Goal: Information Seeking & Learning: Learn about a topic

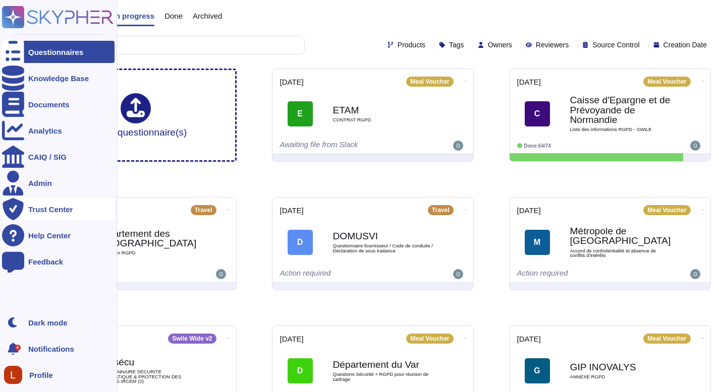
click at [37, 213] on div "Trust Center" at bounding box center [50, 210] width 44 height 8
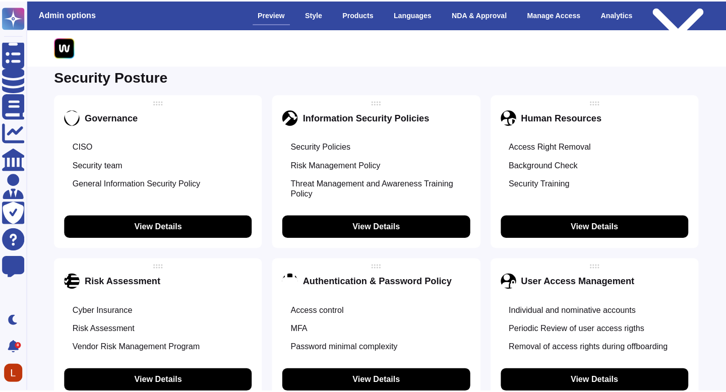
scroll to position [571, 0]
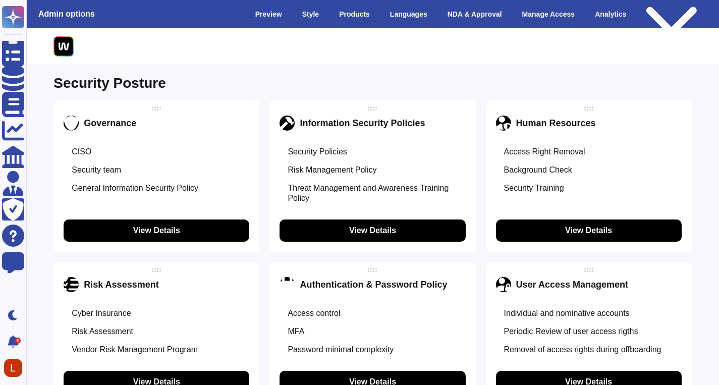
click at [204, 230] on button "View Details" at bounding box center [157, 230] width 186 height 22
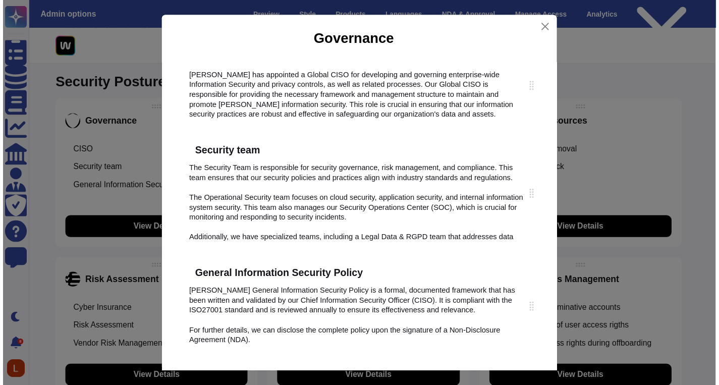
scroll to position [0, 0]
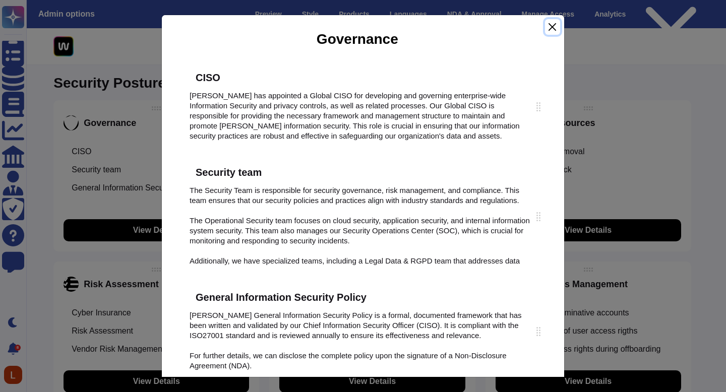
click at [555, 24] on button "Close" at bounding box center [552, 27] width 15 height 16
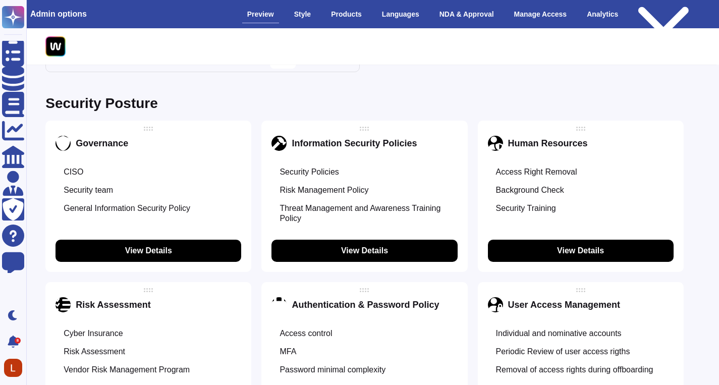
scroll to position [552, 8]
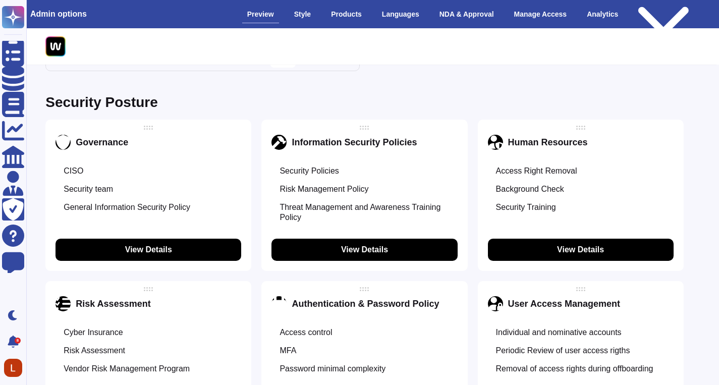
drag, startPoint x: 726, startPoint y: 149, endPoint x: 726, endPoint y: 170, distance: 20.7
click at [130, 167] on div "CISO" at bounding box center [148, 171] width 186 height 18
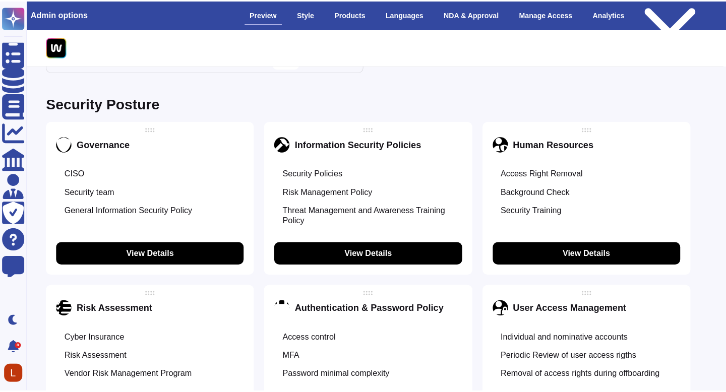
scroll to position [552, 1]
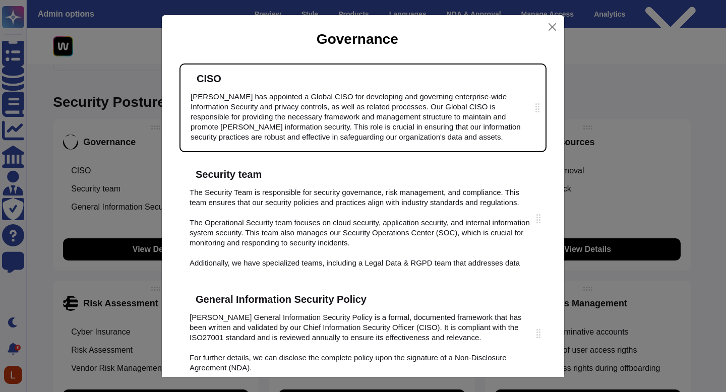
click at [91, 163] on div "Governance [PERSON_NAME] has appointed a Global CISO for developing and governi…" at bounding box center [363, 196] width 726 height 392
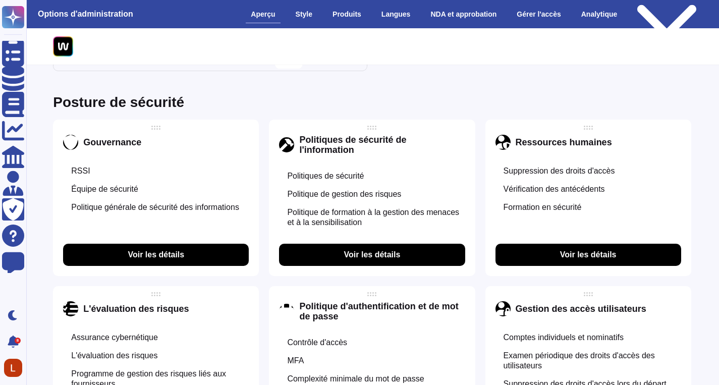
click at [182, 175] on div "RSSI" at bounding box center [156, 171] width 186 height 18
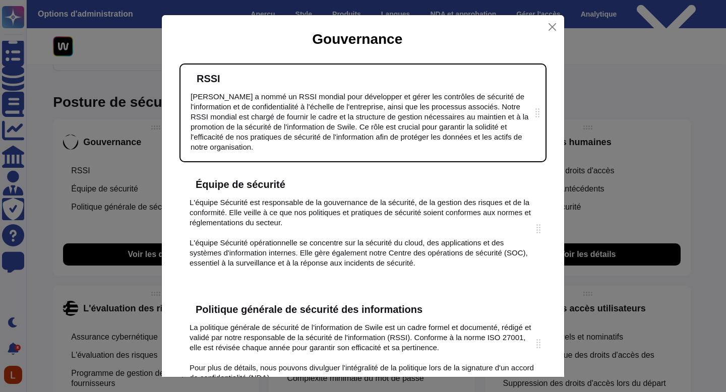
click at [538, 111] on div at bounding box center [539, 112] width 2 height 2
click at [186, 100] on div "RSSI Swile a nommé un RSSI mondial pour développer et gérer les contrôles de sé…" at bounding box center [363, 113] width 367 height 99
click at [195, 88] on div "RSSI Swile a nommé un RSSI mondial pour développer et gérer les contrôles de sé…" at bounding box center [363, 113] width 367 height 99
click at [245, 78] on icon at bounding box center [371, 208] width 290 height 290
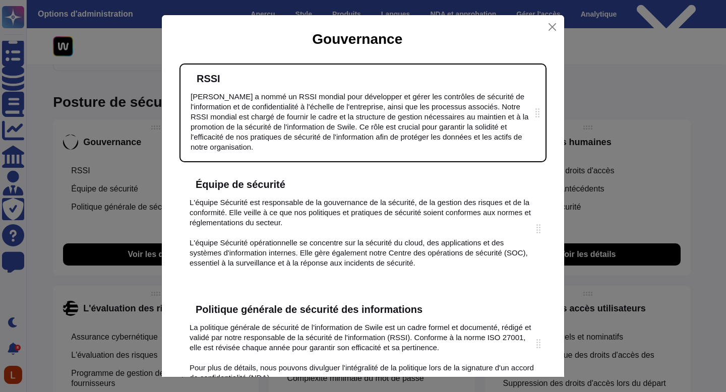
click at [230, 79] on icon at bounding box center [230, 79] width 0 height 0
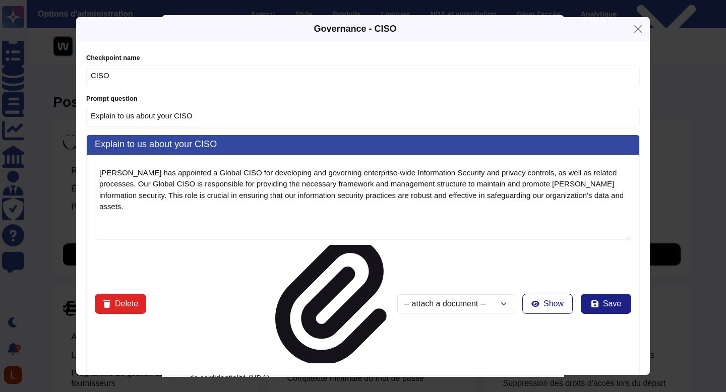
type textarea "[PERSON_NAME] has appointed a Global CISO for developing and governing enterpri…"
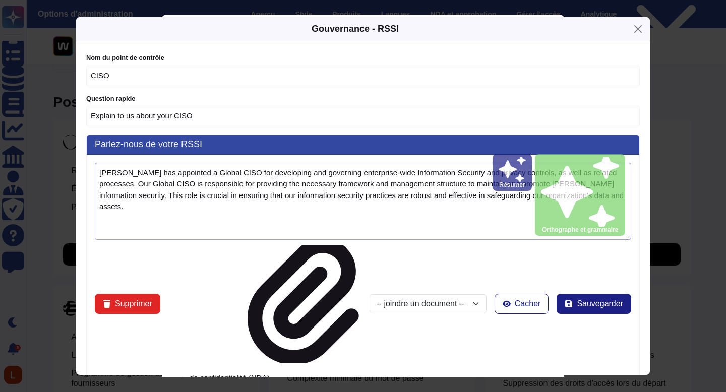
drag, startPoint x: 180, startPoint y: 211, endPoint x: 96, endPoint y: 162, distance: 96.7
click at [96, 163] on textarea "[PERSON_NAME] has appointed a Global CISO for developing and governing enterpri…" at bounding box center [363, 201] width 537 height 77
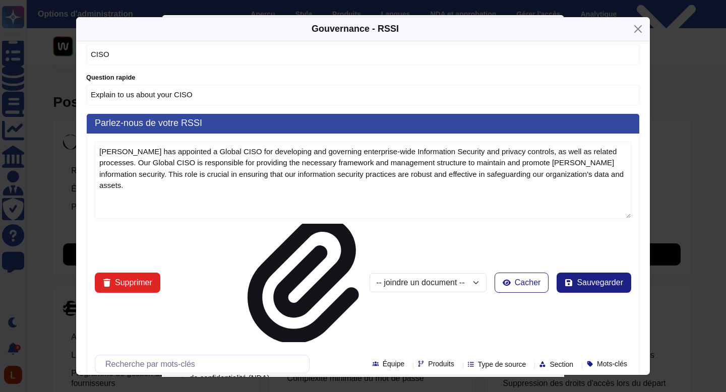
scroll to position [0, 0]
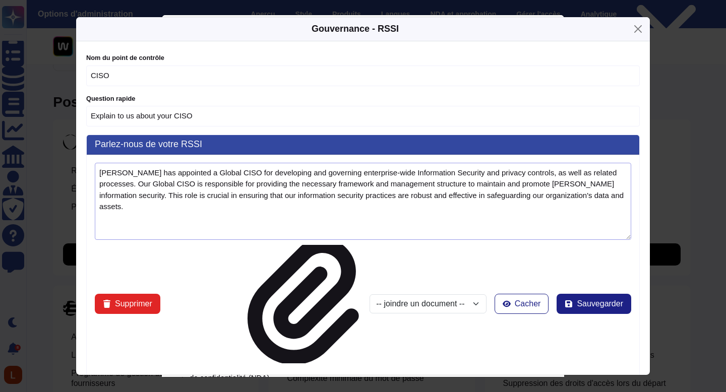
drag, startPoint x: 161, startPoint y: 210, endPoint x: 84, endPoint y: 164, distance: 89.1
click at [84, 164] on div "Nom du point de contrôle CISO Question rapide Explain to us about your CISO Par…" at bounding box center [363, 207] width 574 height 333
click at [637, 34] on button "Fermer" at bounding box center [638, 29] width 16 height 16
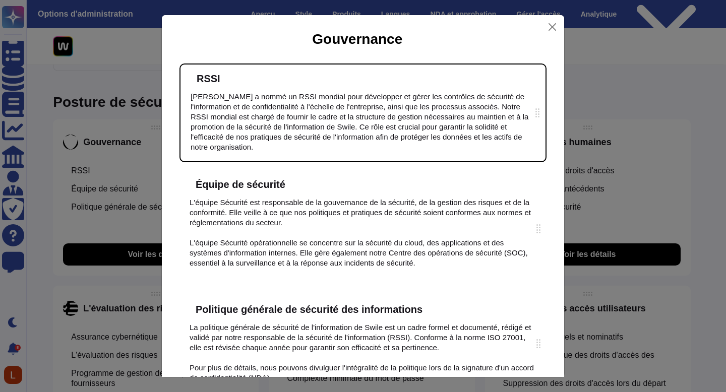
type input "Explain to us about your"
click at [332, 127] on font "[PERSON_NAME] a nommé un RSSI mondial pour développer et gérer les contrôles de…" at bounding box center [361, 121] width 340 height 59
click at [331, 127] on font "[PERSON_NAME] a nommé un RSSI mondial pour développer et gérer les contrôles de…" at bounding box center [361, 121] width 340 height 59
click at [332, 146] on font "[PERSON_NAME] a nommé un RSSI mondial pour développer et gérer les contrôles de…" at bounding box center [361, 121] width 340 height 59
click at [198, 79] on icon at bounding box center [336, 209] width 290 height 290
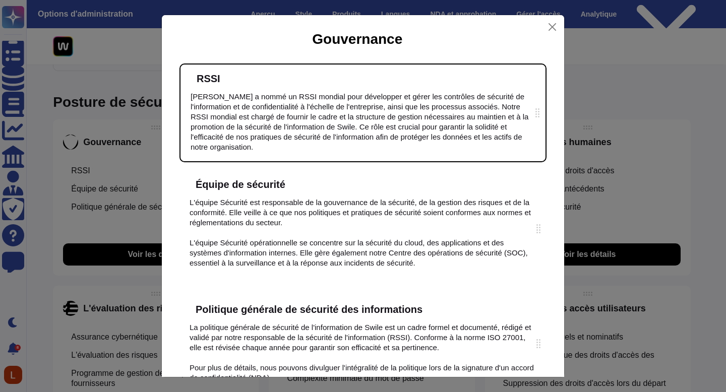
click at [203, 84] on div "RSSI Swile a nommé un RSSI mondial pour développer et gérer les contrôles de sé…" at bounding box center [363, 113] width 367 height 99
click at [245, 95] on icon at bounding box center [371, 208] width 290 height 226
click at [306, 147] on font "[PERSON_NAME] a nommé un RSSI mondial pour développer et gérer les contrôles de…" at bounding box center [361, 121] width 340 height 59
click at [339, 146] on font "[PERSON_NAME] a nommé un RSSI mondial pour développer et gérer les contrôles de…" at bounding box center [361, 121] width 340 height 59
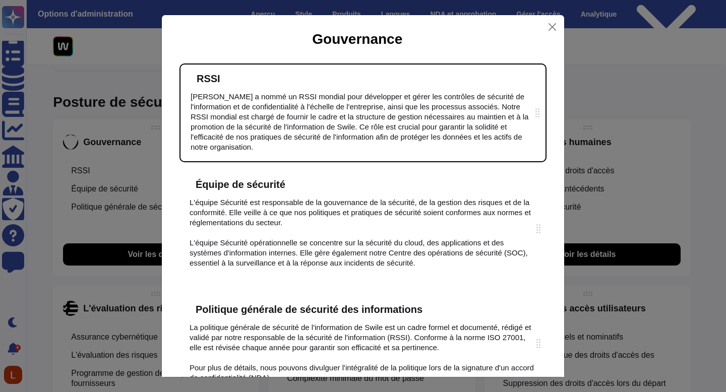
click at [524, 114] on div "[PERSON_NAME] a nommé un RSSI mondial pour développer et gérer les contrôles de…" at bounding box center [363, 122] width 345 height 61
click at [536, 116] on div at bounding box center [538, 112] width 4 height 9
click at [536, 109] on div at bounding box center [538, 112] width 4 height 9
click at [536, 116] on div at bounding box center [537, 117] width 2 height 2
click at [536, 112] on div at bounding box center [538, 112] width 4 height 9
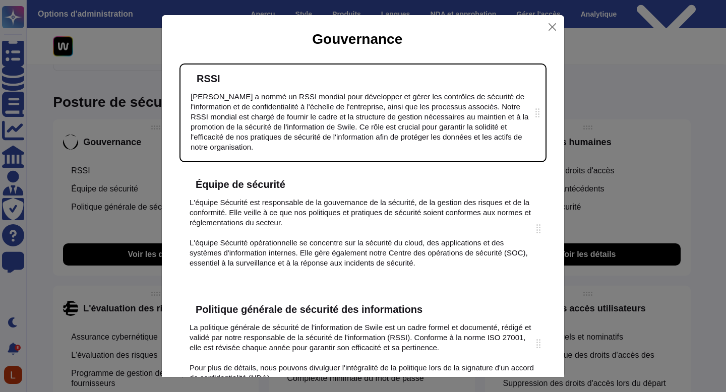
click at [354, 89] on div "RSSI Swile a nommé un RSSI mondial pour développer et gérer les contrôles de sé…" at bounding box center [363, 113] width 367 height 99
click at [258, 81] on icon at bounding box center [358, 209] width 256 height 256
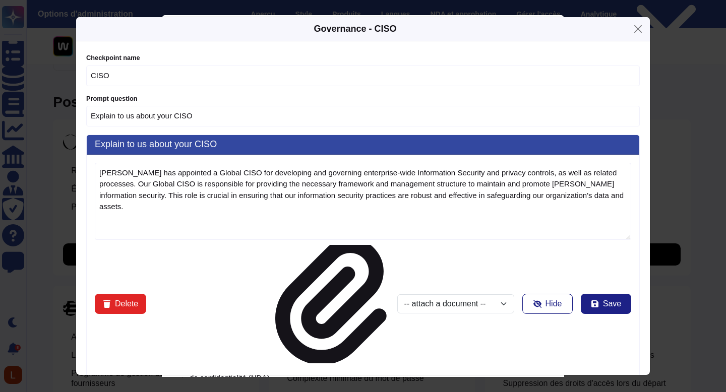
type textarea "[PERSON_NAME] has appointed a Global CISO for developing and governing enterpri…"
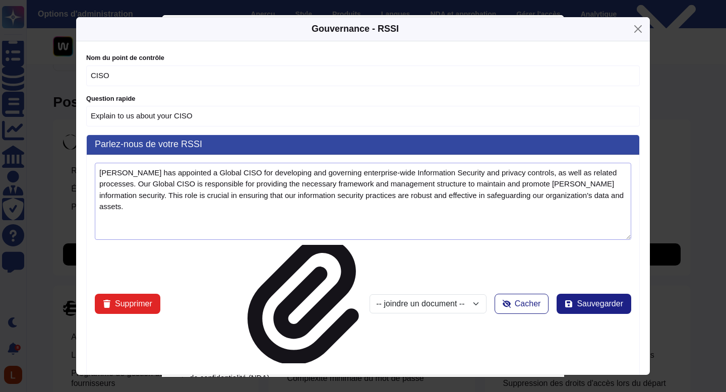
drag, startPoint x: 163, startPoint y: 204, endPoint x: 88, endPoint y: 160, distance: 87.0
click at [642, 27] on button "Fermer" at bounding box center [638, 29] width 16 height 16
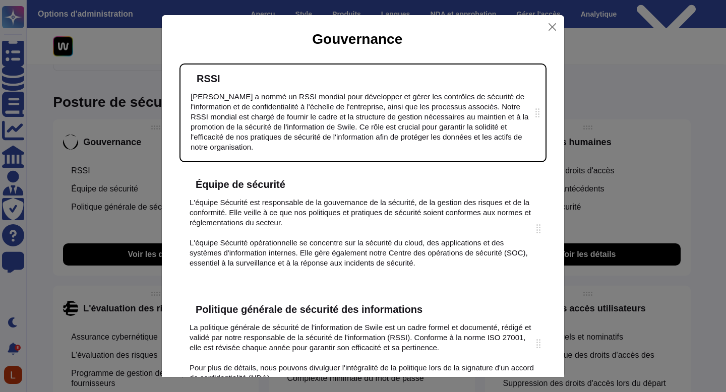
type input "Explain to us about your"
click at [317, 220] on font "L'équipe Sécurité est responsable de la gouvernance de la sécurité, de la gesti…" at bounding box center [361, 212] width 343 height 29
click at [296, 185] on icon at bounding box center [296, 185] width 0 height 0
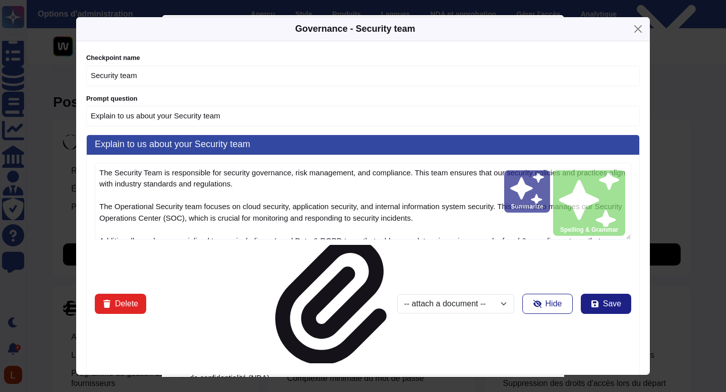
type textarea "The Security Team is responsible for security governance, risk management, and …"
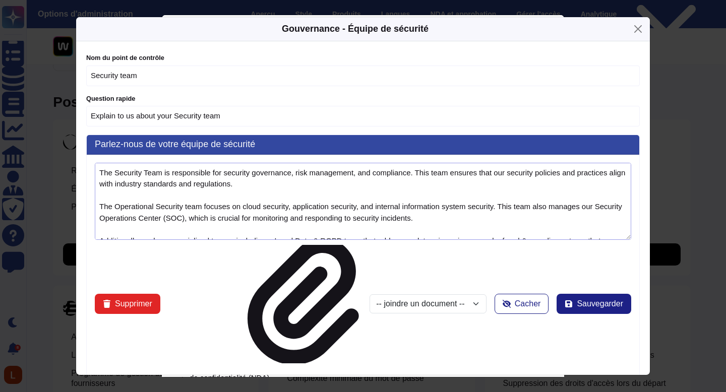
scroll to position [79, 0]
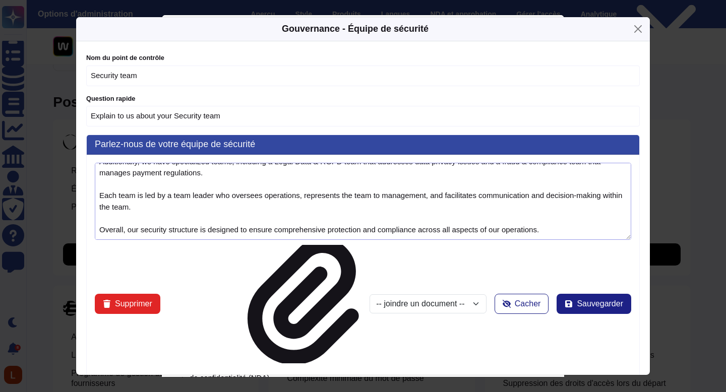
drag, startPoint x: 99, startPoint y: 169, endPoint x: 376, endPoint y: 276, distance: 296.8
click at [376, 276] on div "The Security Team is responsible for security governance, risk management, and …" at bounding box center [363, 341] width 553 height 373
click at [641, 24] on button "Fermer" at bounding box center [638, 29] width 16 height 16
type input "Explain to us about your"
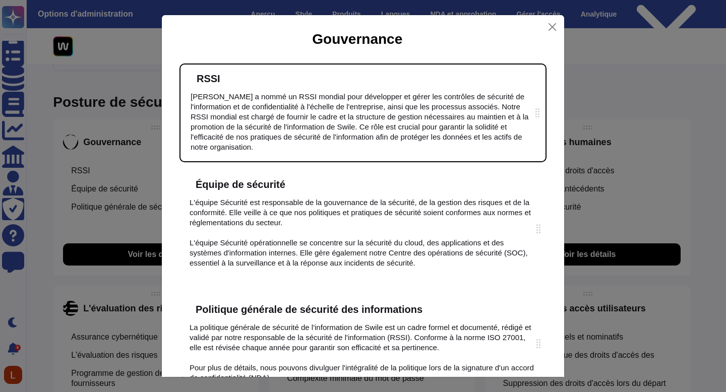
click at [324, 224] on font "L'équipe Sécurité est responsable de la gouvernance de la sécurité, de la gesti…" at bounding box center [361, 212] width 343 height 29
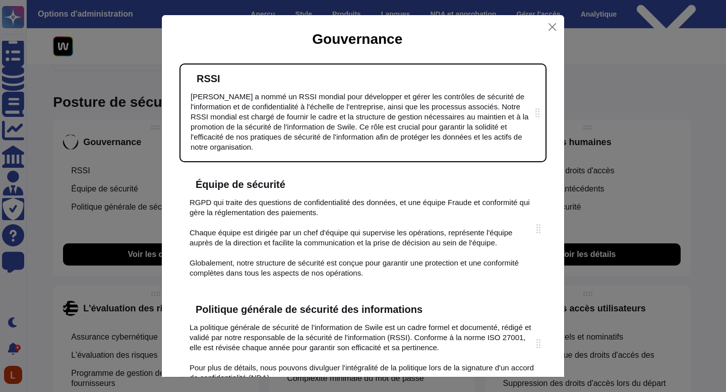
scroll to position [101, 0]
drag, startPoint x: 429, startPoint y: 266, endPoint x: 556, endPoint y: 18, distance: 279.2
click at [0, 0] on div "Gouvernance RSSI Swile a nommé un RSSI mondial pour développer et gérer les con…" at bounding box center [363, 196] width 726 height 392
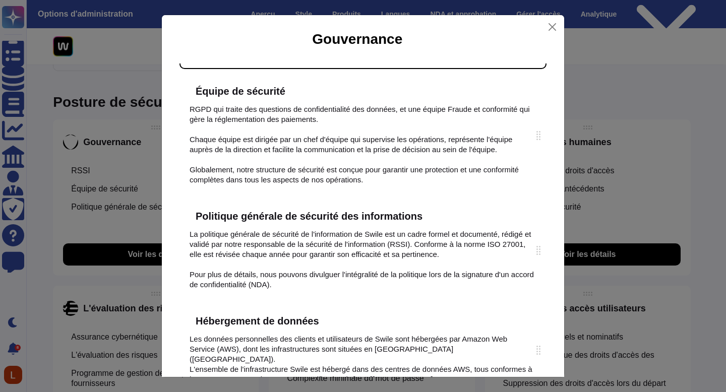
scroll to position [95, 0]
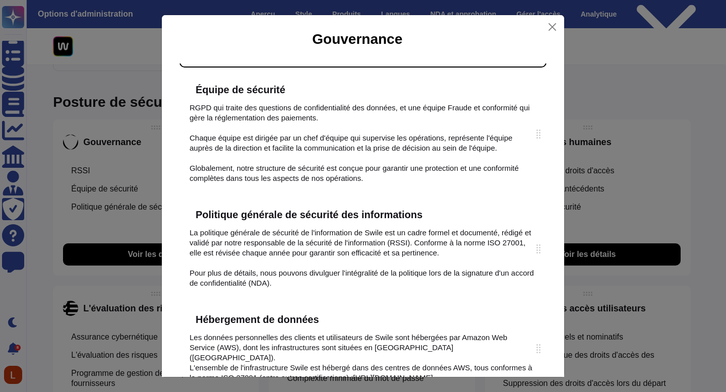
click at [320, 288] on div "La politique générale de sécurité de l'information de Swile est un cadre formel…" at bounding box center [363, 258] width 347 height 61
click at [458, 217] on icon at bounding box center [561, 345] width 256 height 256
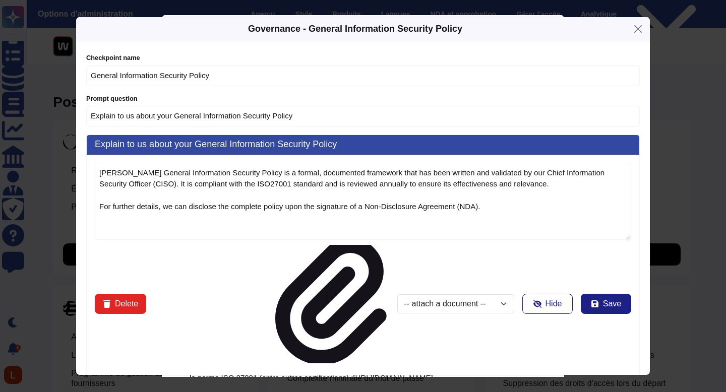
type textarea "[PERSON_NAME] General Information Security Policy is a formal, documented frame…"
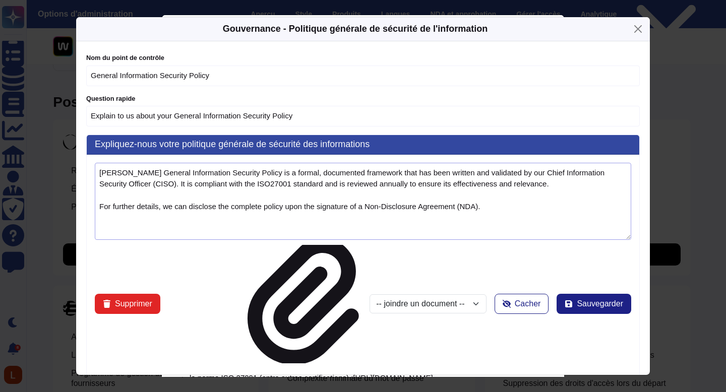
drag, startPoint x: 98, startPoint y: 169, endPoint x: 433, endPoint y: 259, distance: 346.8
click at [433, 259] on div "[PERSON_NAME] General Information Security Policy is a formal, documented frame…" at bounding box center [363, 341] width 553 height 373
click at [636, 31] on button "Fermer" at bounding box center [638, 29] width 16 height 16
type input "Explain to us about your"
